Goal: Task Accomplishment & Management: Use online tool/utility

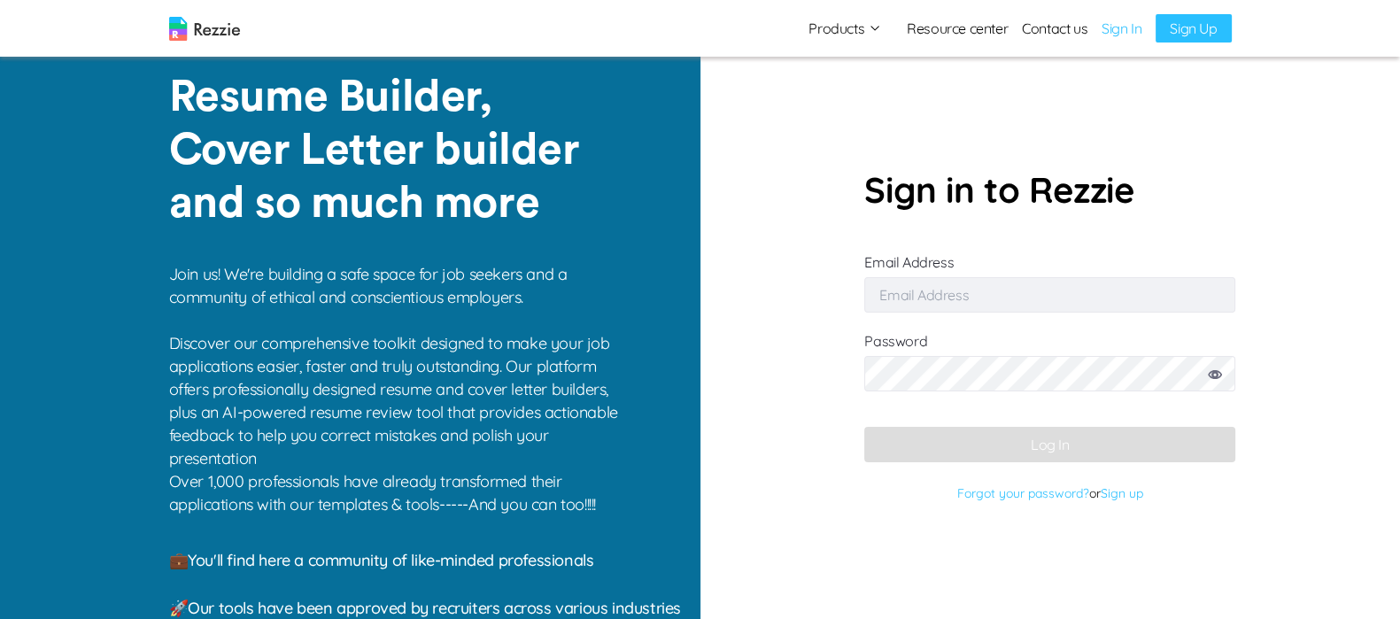
click at [1074, 291] on input "Email Address" at bounding box center [1050, 294] width 371 height 35
type input "[EMAIL_ADDRESS][DOMAIN_NAME]"
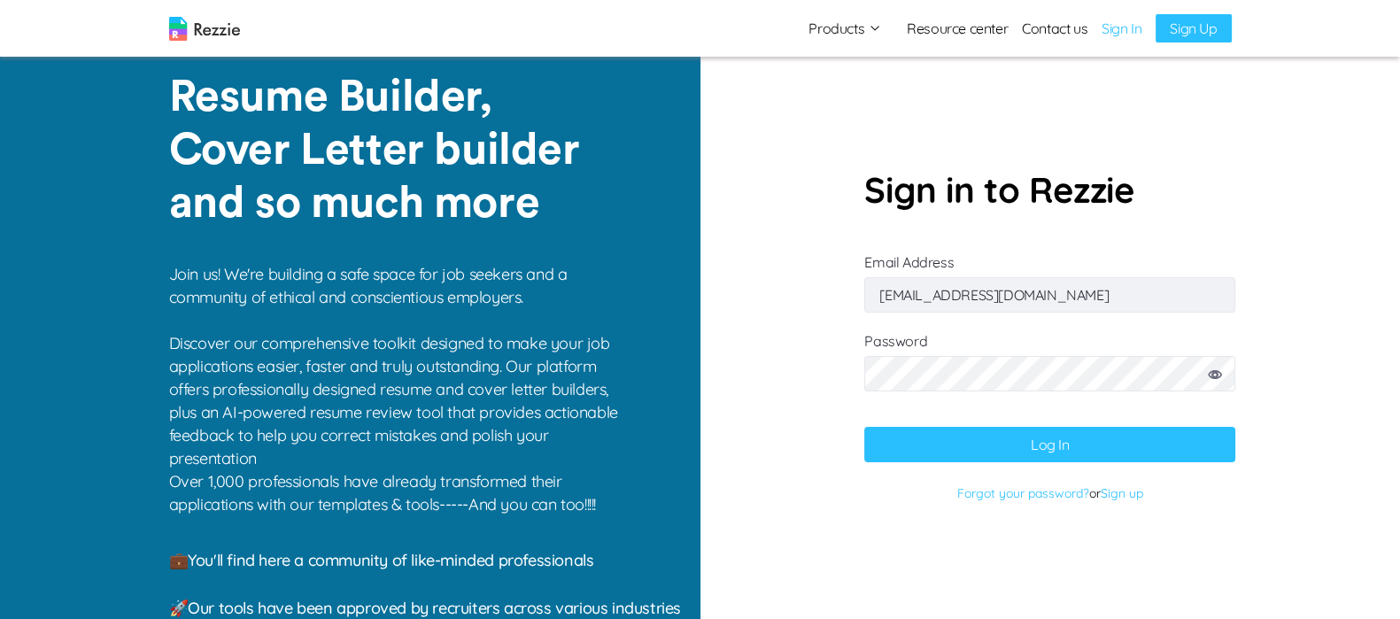
click at [1121, 445] on button "Log In" at bounding box center [1050, 444] width 371 height 35
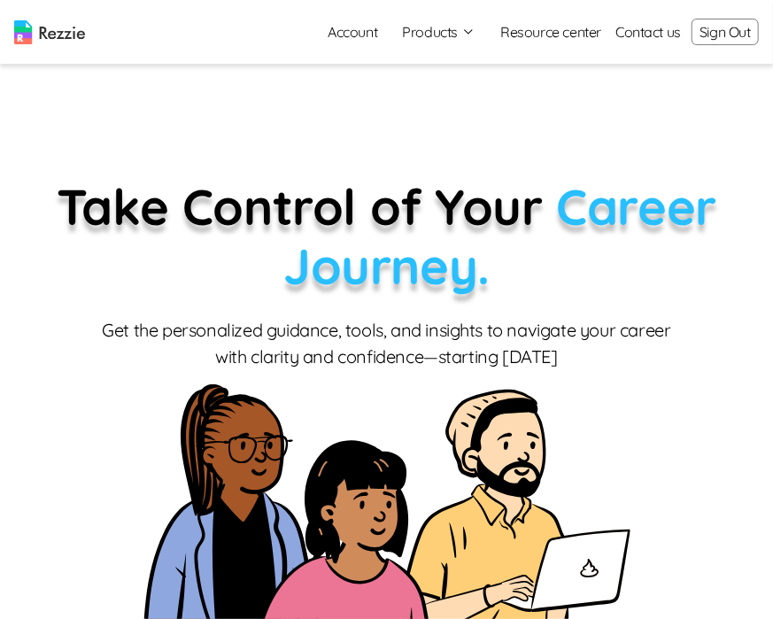
click at [476, 31] on icon "button" at bounding box center [469, 32] width 14 height 14
click at [474, 106] on link "AI Resume Review" at bounding box center [458, 101] width 217 height 35
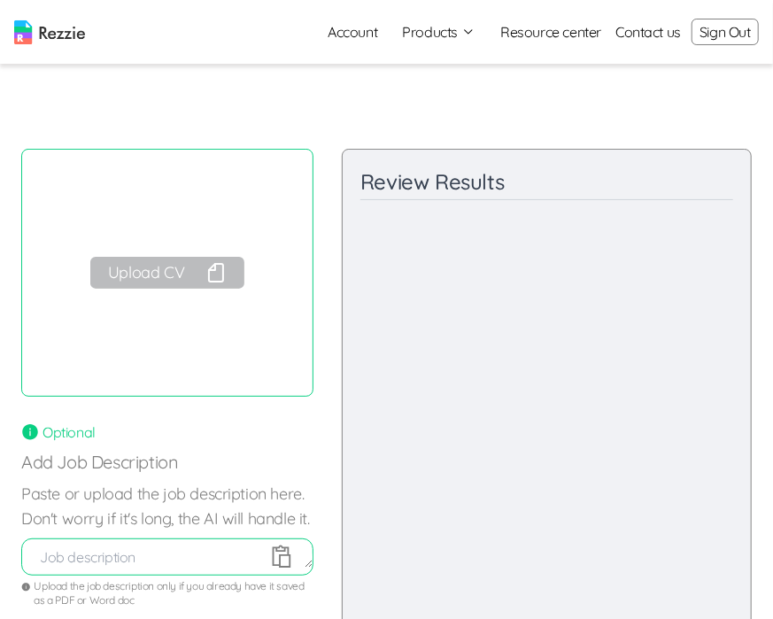
click at [179, 283] on button "Upload CV" at bounding box center [167, 273] width 154 height 32
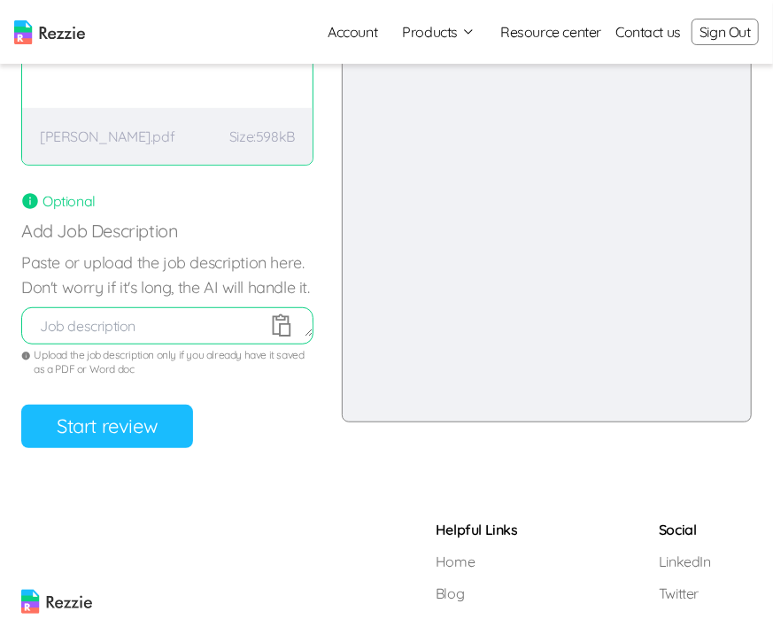
scroll to position [242, 0]
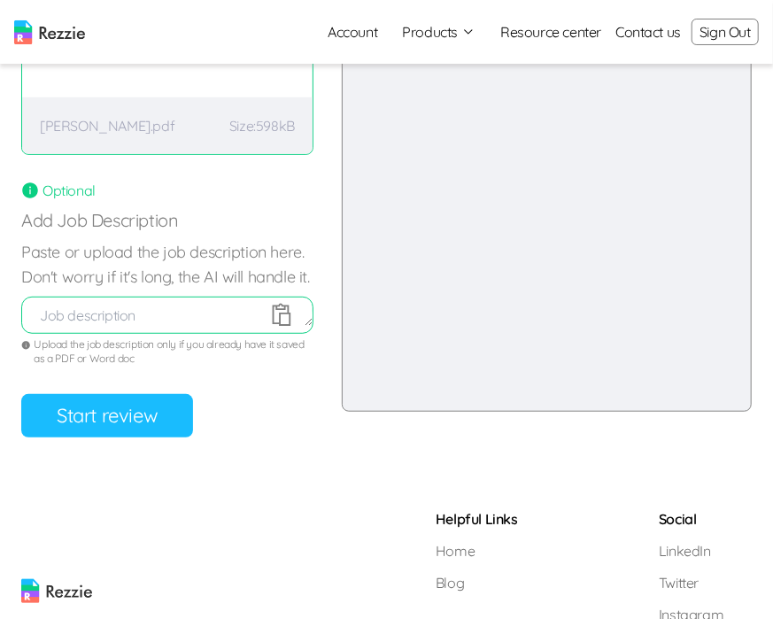
click at [127, 428] on button "Start review" at bounding box center [107, 415] width 172 height 43
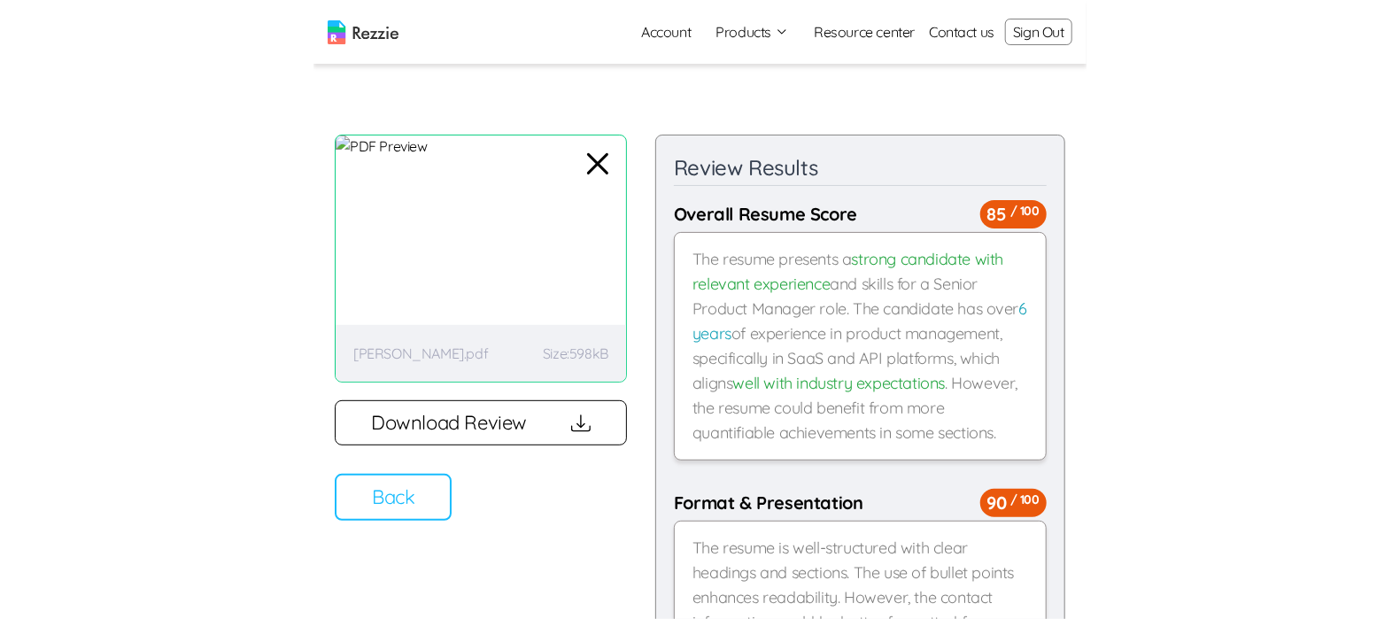
scroll to position [0, 0]
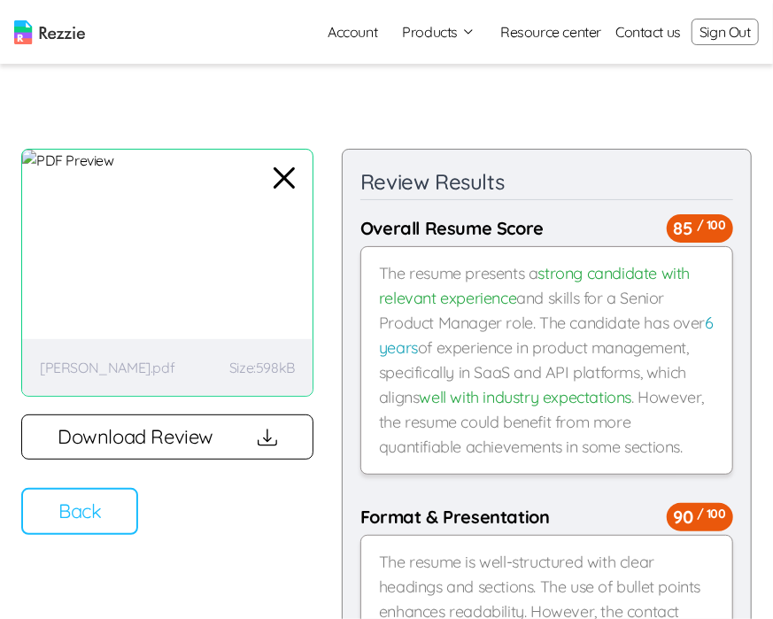
click at [77, 528] on button "Back" at bounding box center [79, 511] width 117 height 47
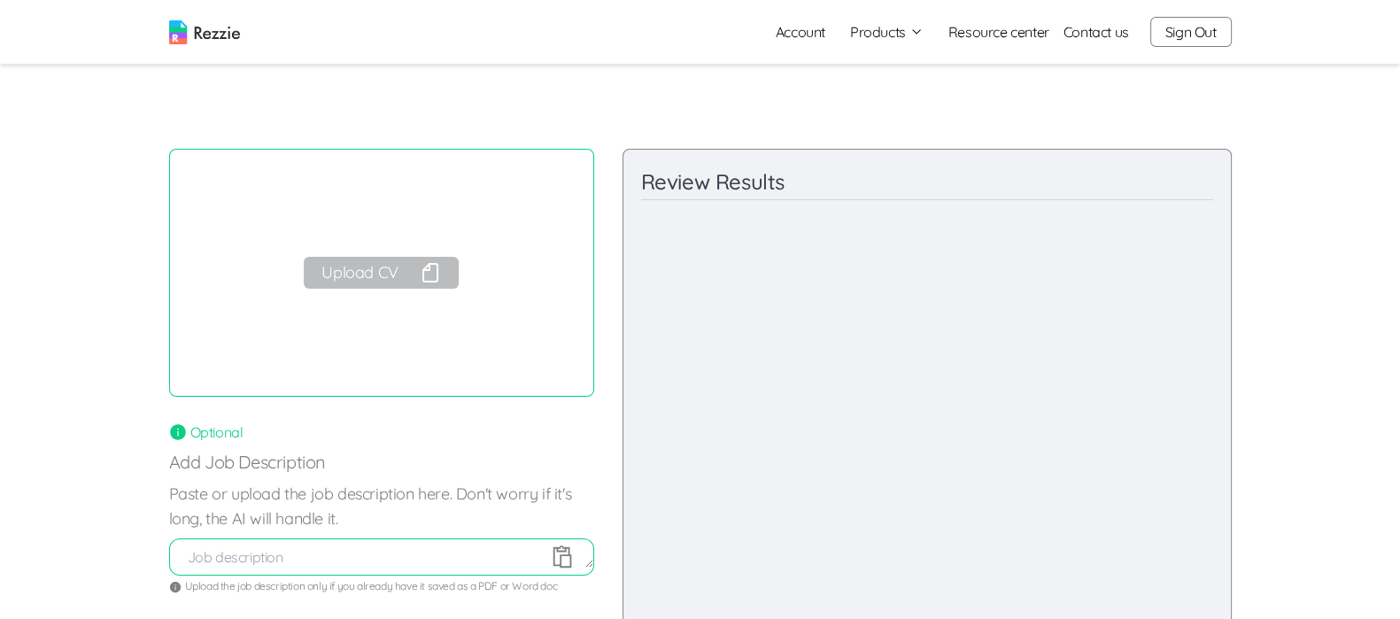
click at [1198, 31] on button "Sign Out" at bounding box center [1191, 32] width 81 height 30
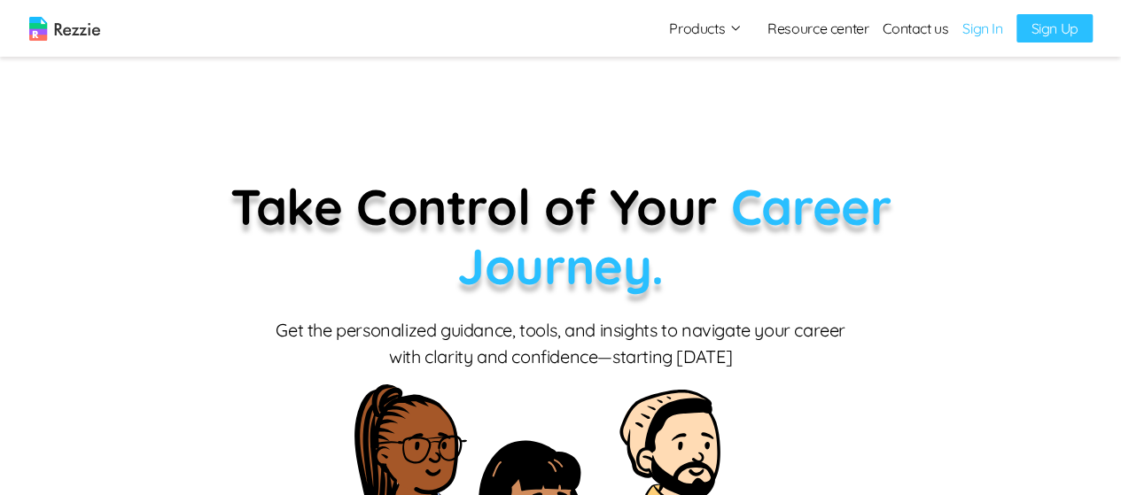
click at [981, 27] on link "Sign In" at bounding box center [982, 28] width 40 height 21
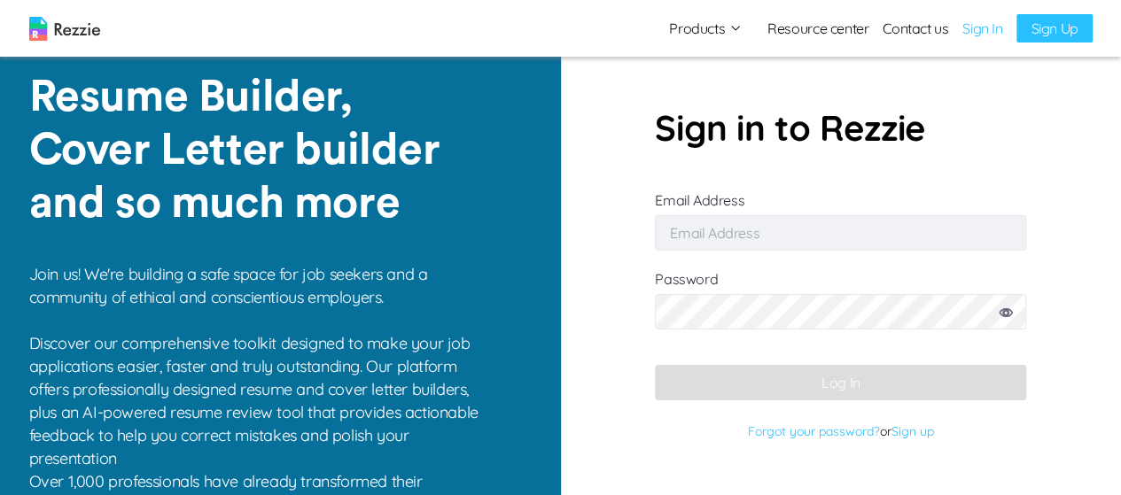
click at [927, 235] on input "Email Address" at bounding box center [840, 232] width 371 height 35
type input "[EMAIL_ADDRESS][DOMAIN_NAME]"
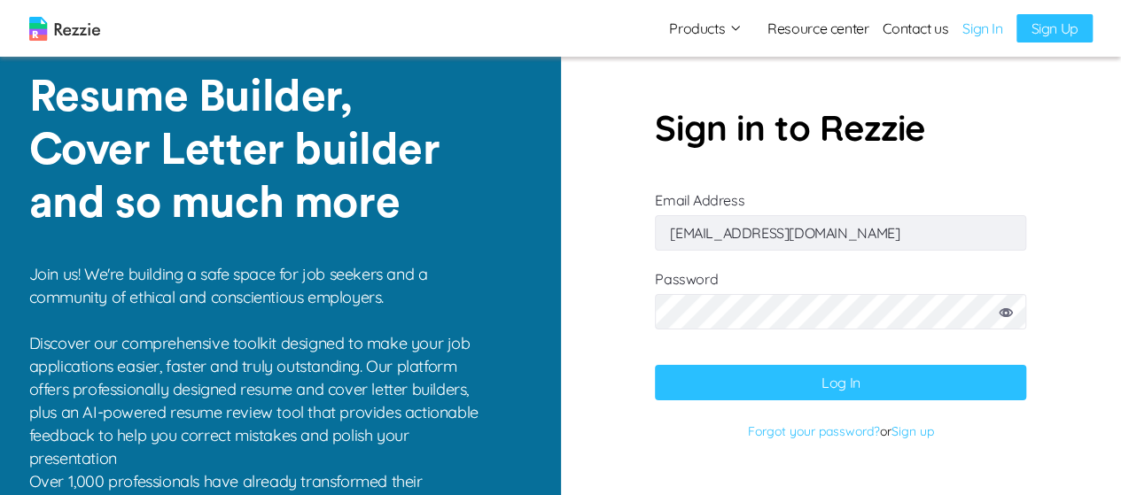
click at [896, 384] on button "Log In" at bounding box center [840, 382] width 371 height 35
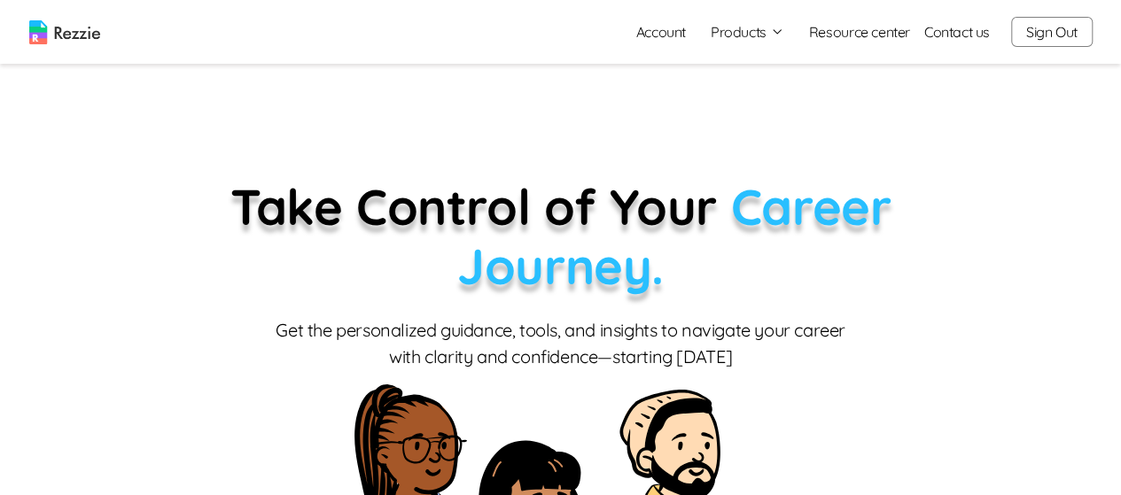
click at [733, 30] on button "Products" at bounding box center [747, 31] width 74 height 21
click at [741, 104] on link "AI Resume Review" at bounding box center [766, 101] width 217 height 35
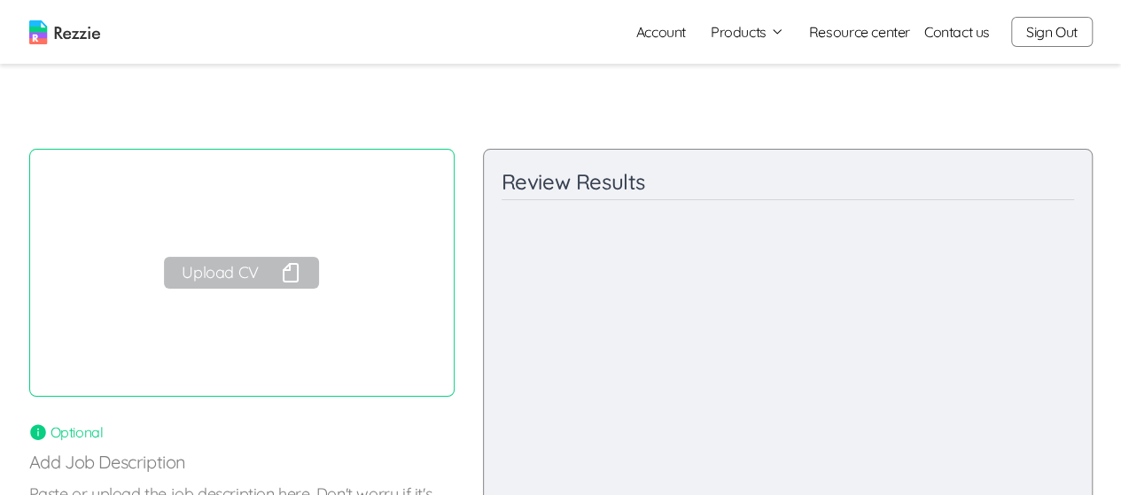
click at [237, 282] on button "Upload CV" at bounding box center [241, 273] width 154 height 32
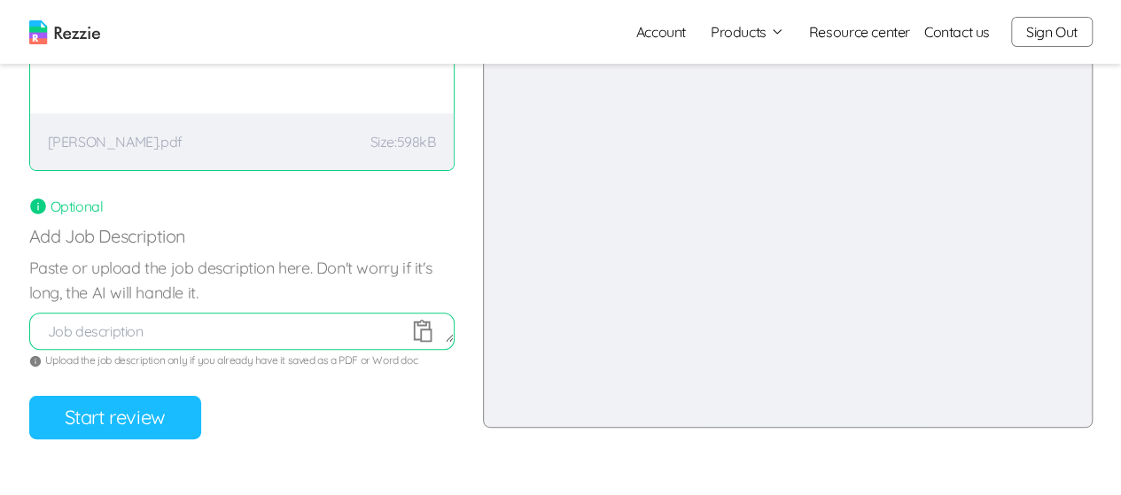
scroll to position [227, 0]
click at [115, 418] on button "Start review" at bounding box center [115, 416] width 172 height 43
